Goal: Task Accomplishment & Management: Complete application form

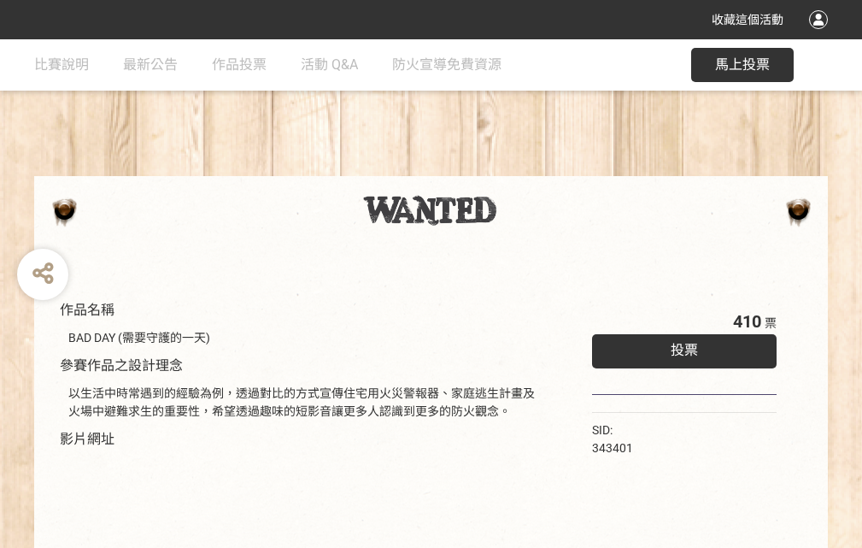
click at [821, 36] on div "收藏這個活動" at bounding box center [431, 19] width 862 height 39
click at [534, 168] on div "作品名稱 BAD DAY (需要守護的一天) 參賽作品之設計理念 以生活中時常遇到的經驗為例，透過對比的方式宣傳住宅用火災警報器、家庭逃生計畫及火場中避難求生…" at bounding box center [431, 398] width 862 height 718
click at [680, 346] on span "投票" at bounding box center [684, 350] width 27 height 16
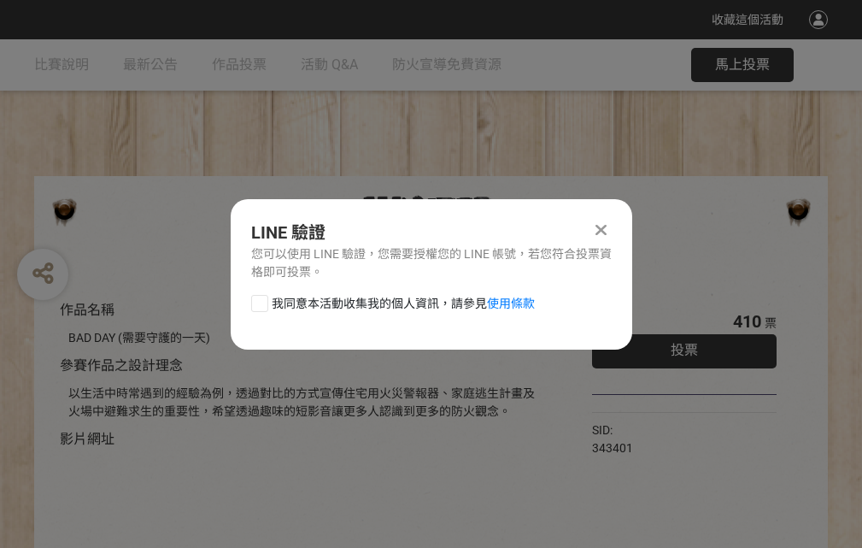
click at [258, 300] on div at bounding box center [259, 303] width 17 height 17
checkbox input "true"
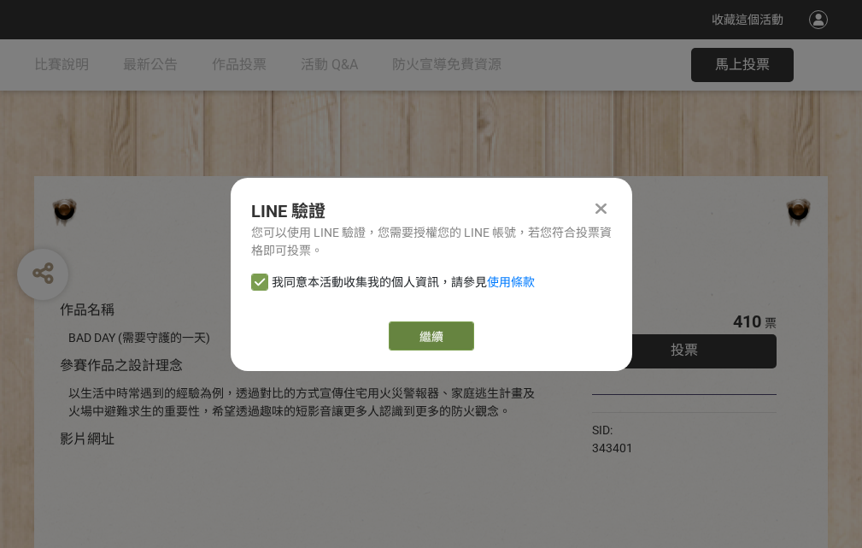
click at [430, 336] on link "繼續" at bounding box center [431, 335] width 85 height 29
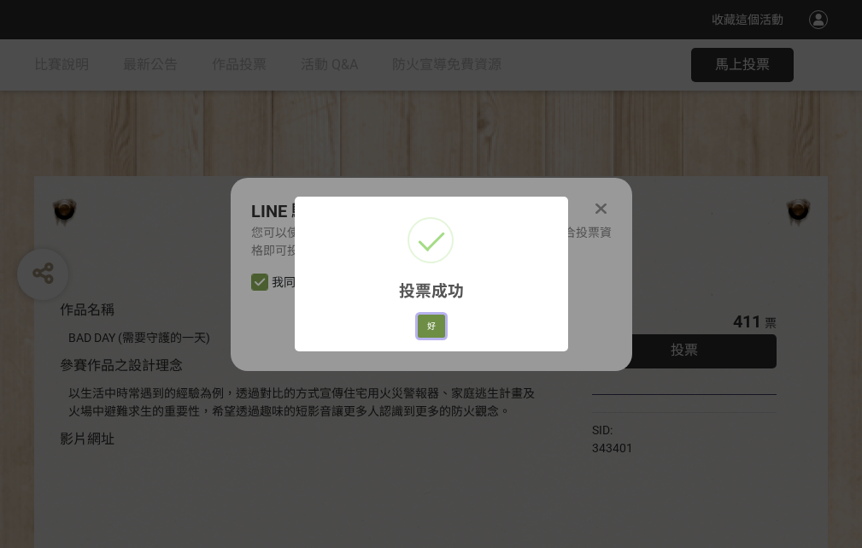
click at [426, 323] on button "好" at bounding box center [431, 326] width 27 height 24
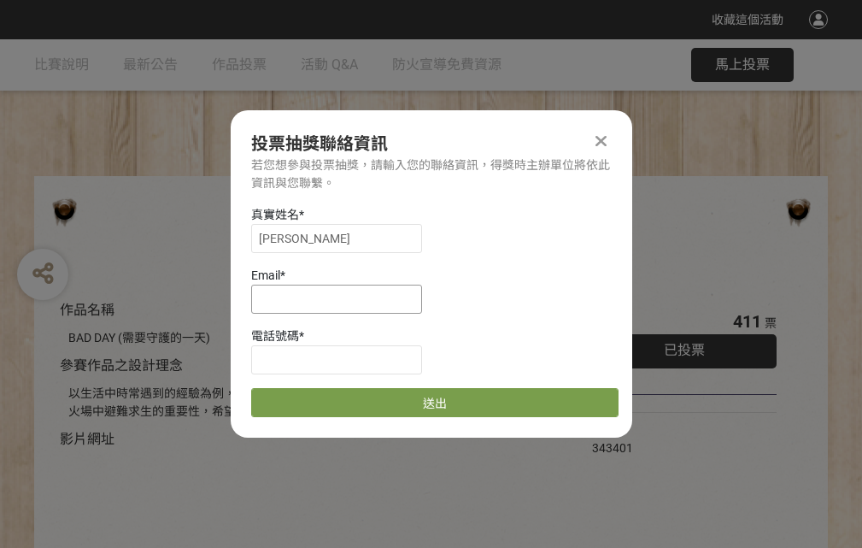
click at [342, 298] on input at bounding box center [336, 298] width 171 height 29
type input "[EMAIL_ADDRESS][DOMAIN_NAME]"
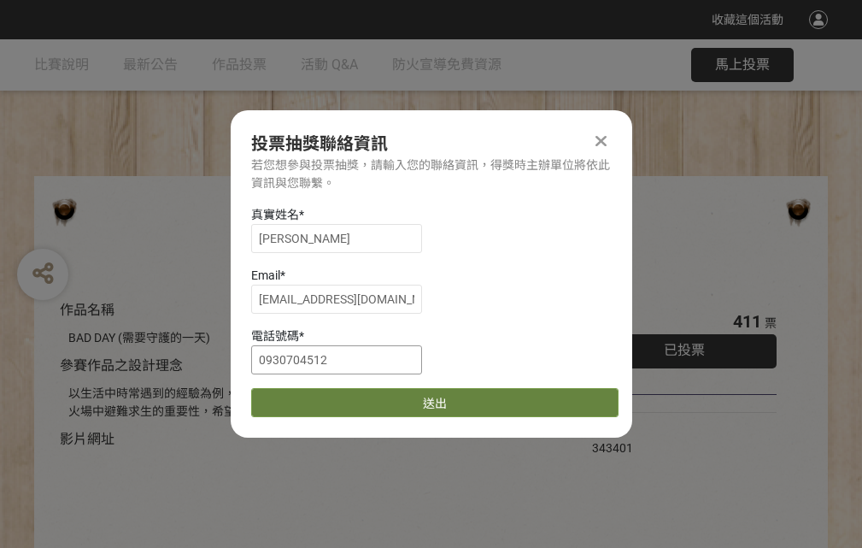
type input "0930704512"
click at [300, 396] on button "送出" at bounding box center [434, 402] width 367 height 29
